Goal: Register for event/course

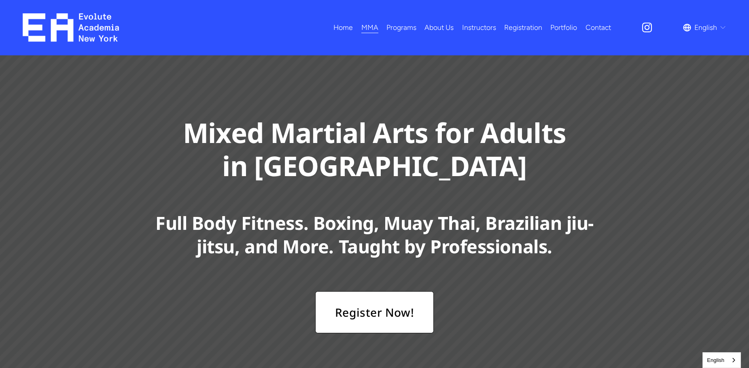
scroll to position [121, 0]
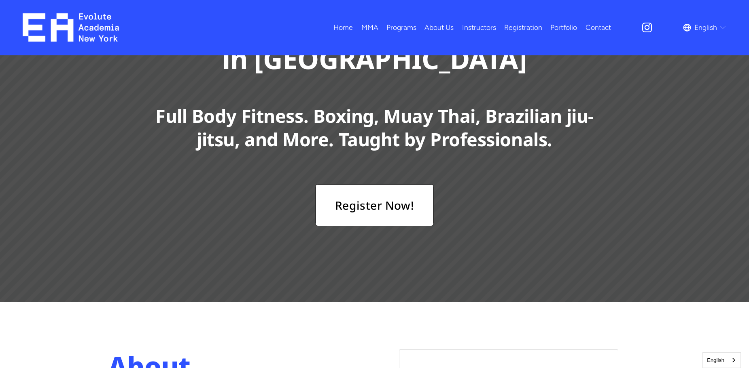
click at [375, 190] on link "Register Now!" at bounding box center [374, 205] width 119 height 42
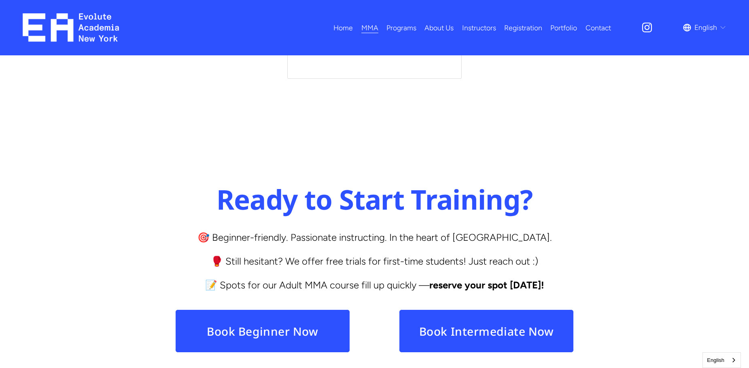
scroll to position [3334, 0]
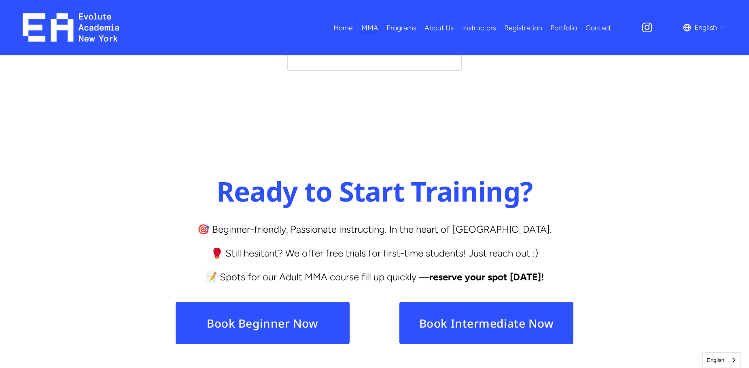
click at [287, 302] on link "Book Beginner Now" at bounding box center [262, 323] width 175 height 43
